Goal: Find specific page/section: Find specific page/section

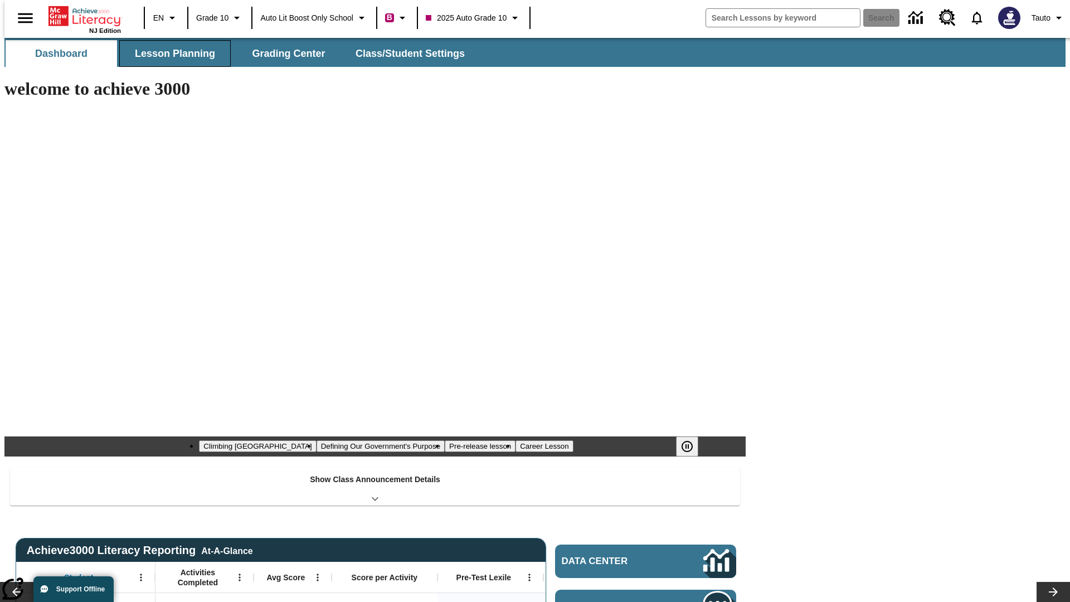
click at [171, 54] on button "Lesson Planning" at bounding box center [174, 53] width 111 height 27
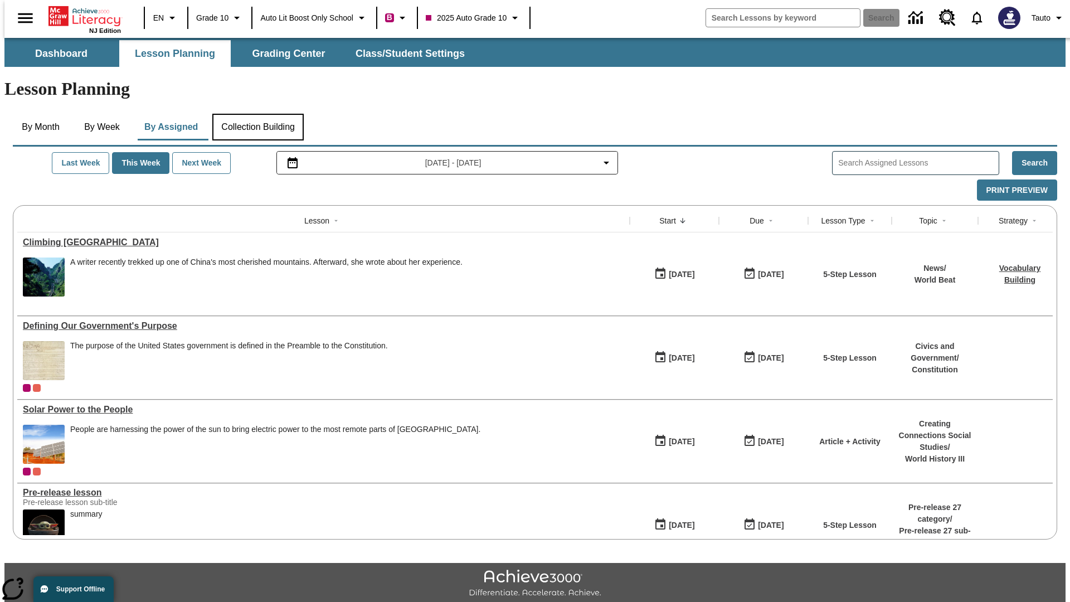
click at [258, 114] on button "Collection Building" at bounding box center [257, 127] width 91 height 27
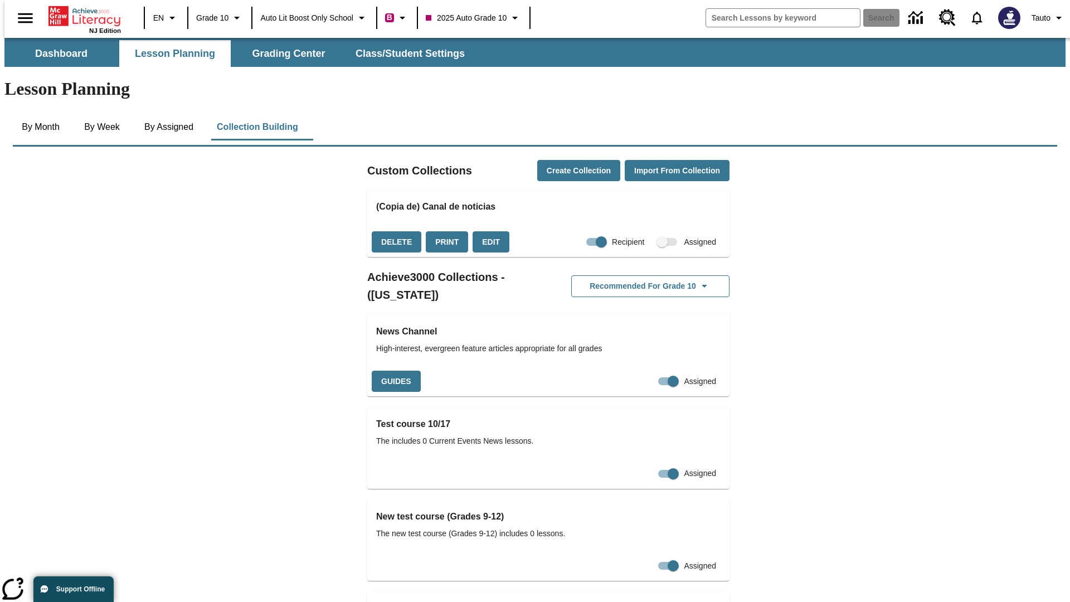
checkbox input "true"
